Goal: Task Accomplishment & Management: Complete application form

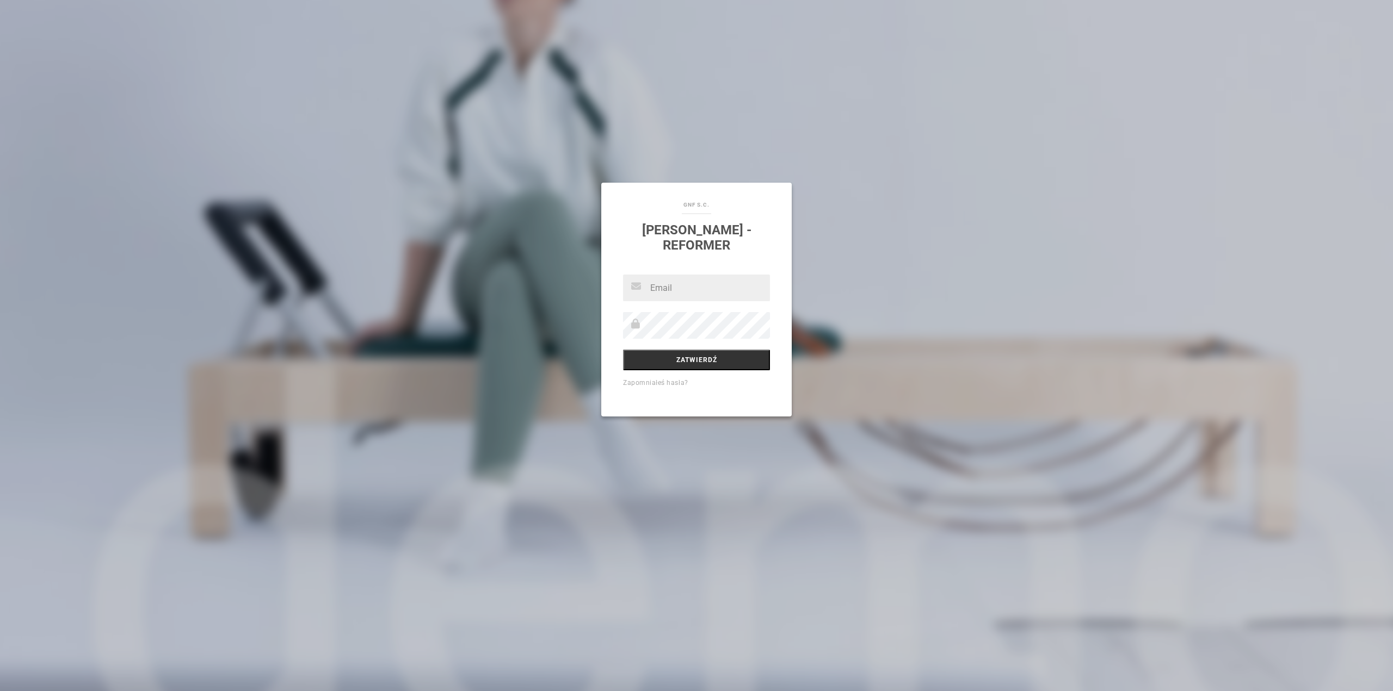
type input "[EMAIL_ADDRESS][DOMAIN_NAME]"
click at [692, 368] on input "Zatwierdź" at bounding box center [696, 360] width 147 height 21
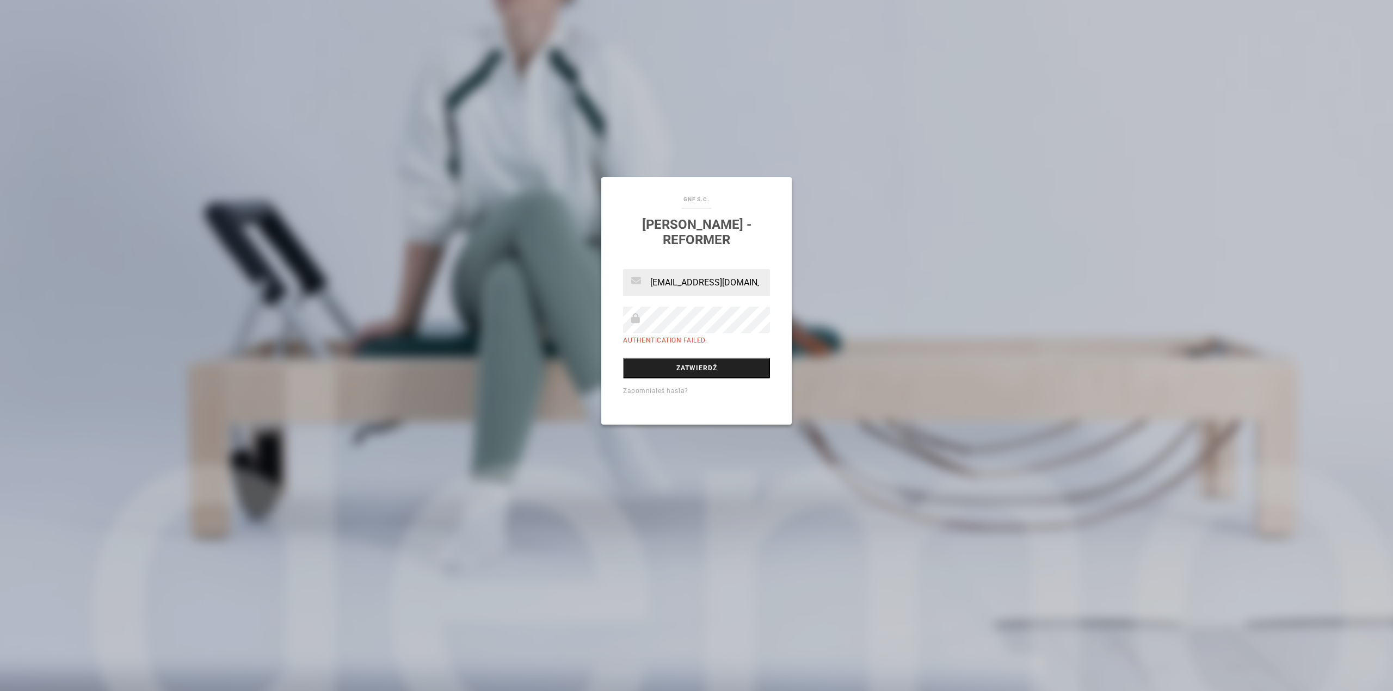
click at [694, 364] on input "Zatwierdź" at bounding box center [696, 368] width 147 height 21
click at [867, 356] on div "GNF s.c. Martin Pilates - Reformer [EMAIL_ADDRESS][DOMAIN_NAME] Authentication …" at bounding box center [696, 345] width 1393 height 691
click at [623, 333] on div at bounding box center [623, 333] width 0 height 0
